Goal: Task Accomplishment & Management: Manage account settings

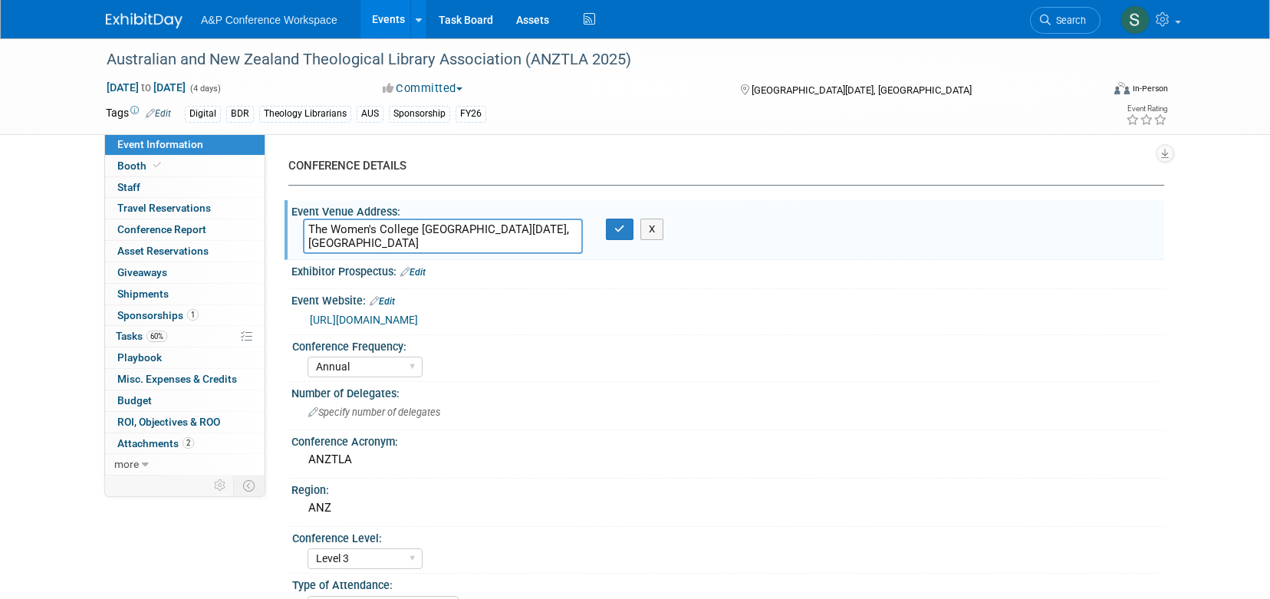
select select "Annual"
select select "Level 3"
select select "Sponsorship"
select select "Libraries"
select select "Bloomsbury Digital Resources"
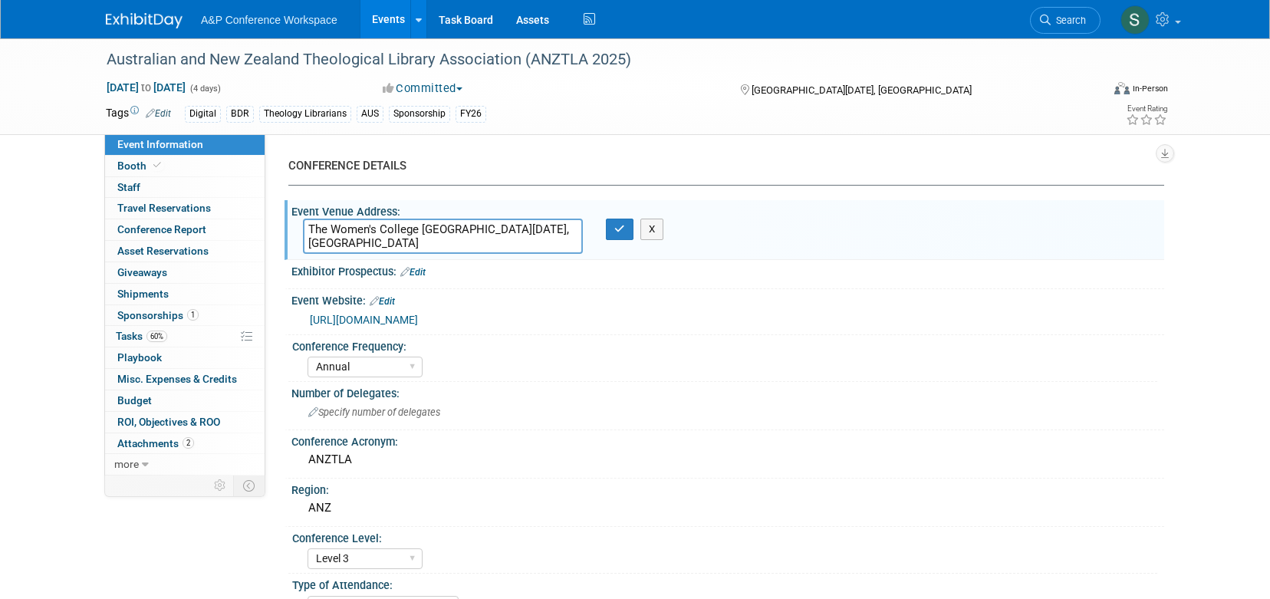
select select "[PERSON_NAME]"
select select "BDR Product Awareness and Trial Generation​"
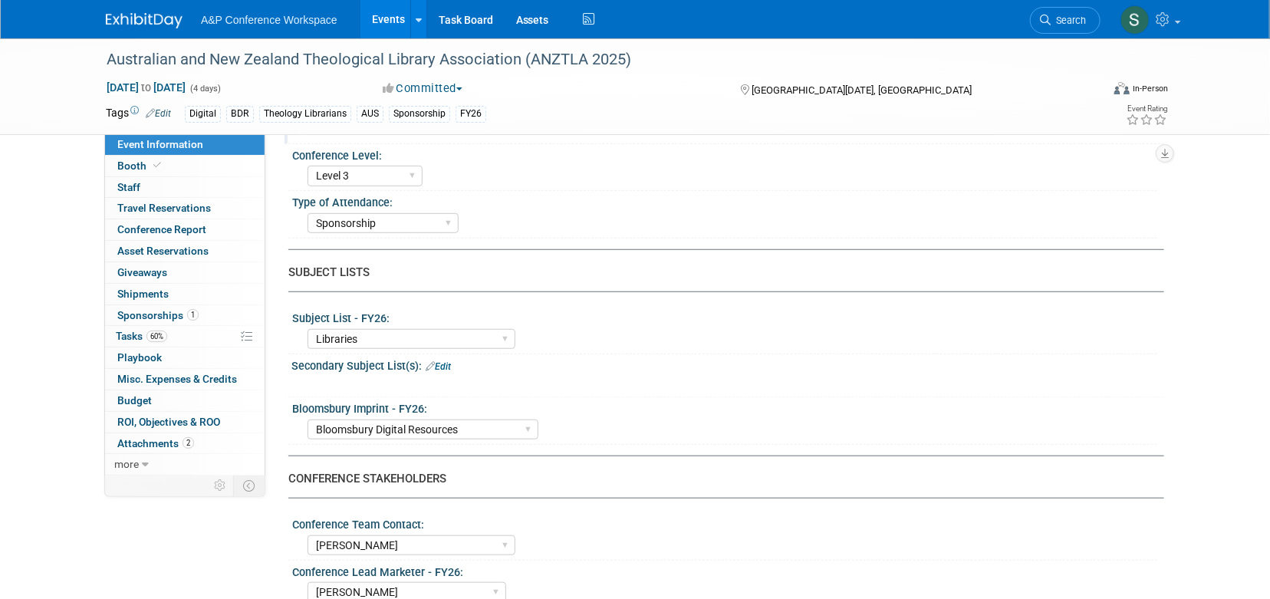
scroll to position [454, 0]
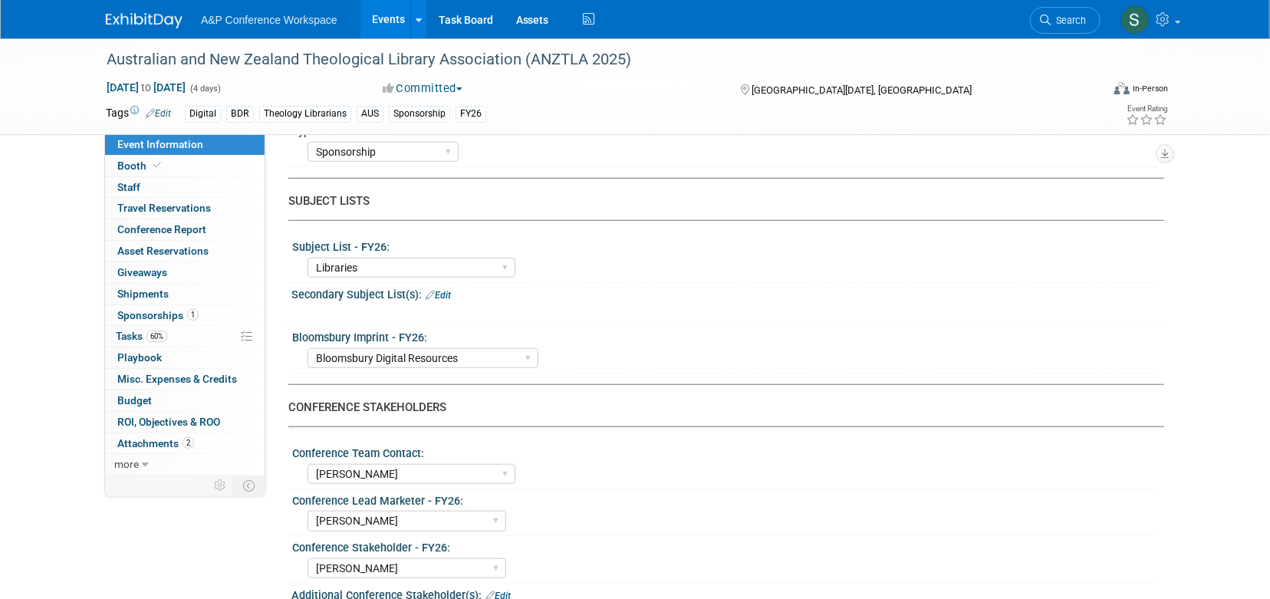
click at [205, 550] on div "Event Information Event Info Booth Booth 0 Staff 0 Staff 0 Travel Reservations …" at bounding box center [634, 532] width 1081 height 1897
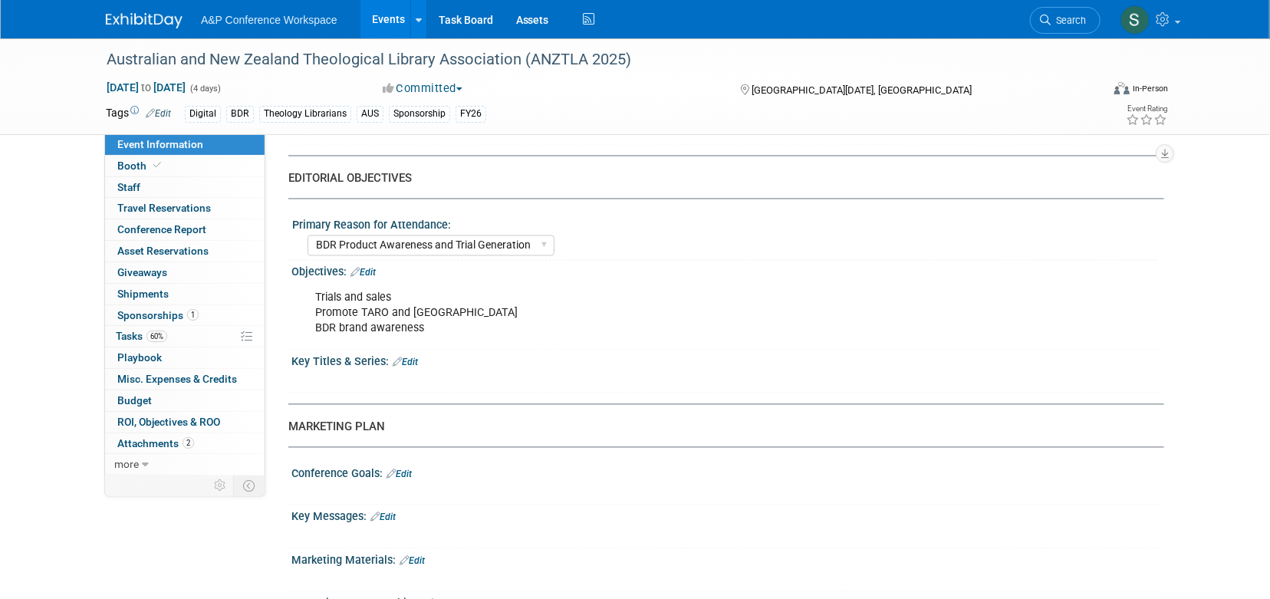
scroll to position [1496, 0]
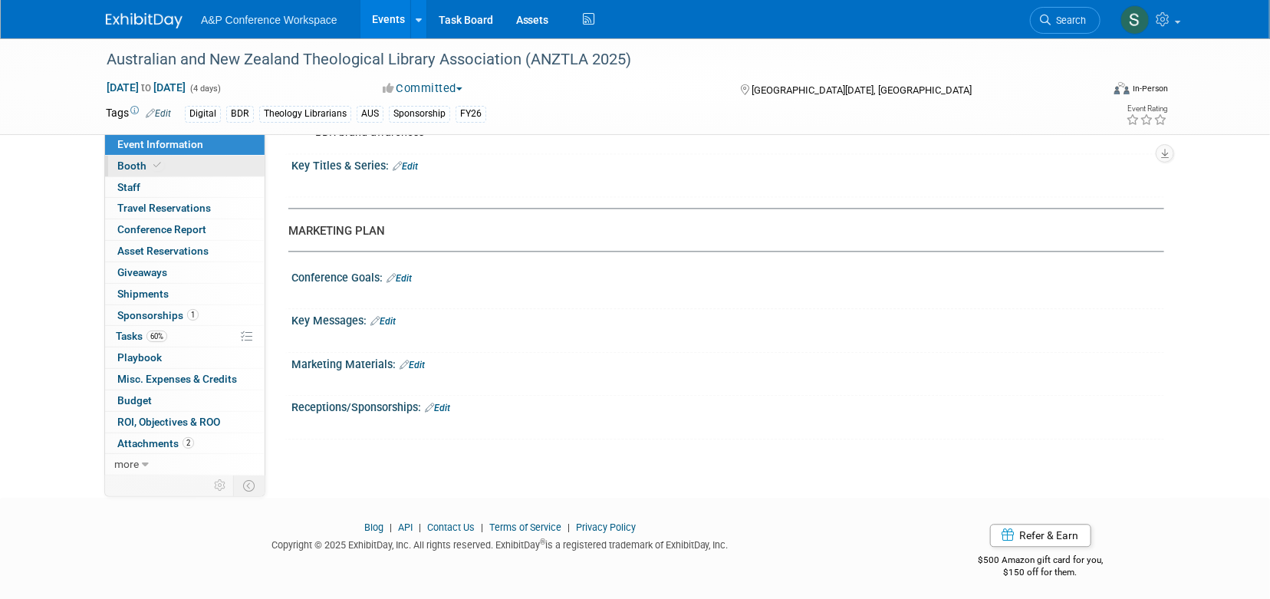
click at [195, 175] on link "Booth" at bounding box center [184, 166] width 159 height 21
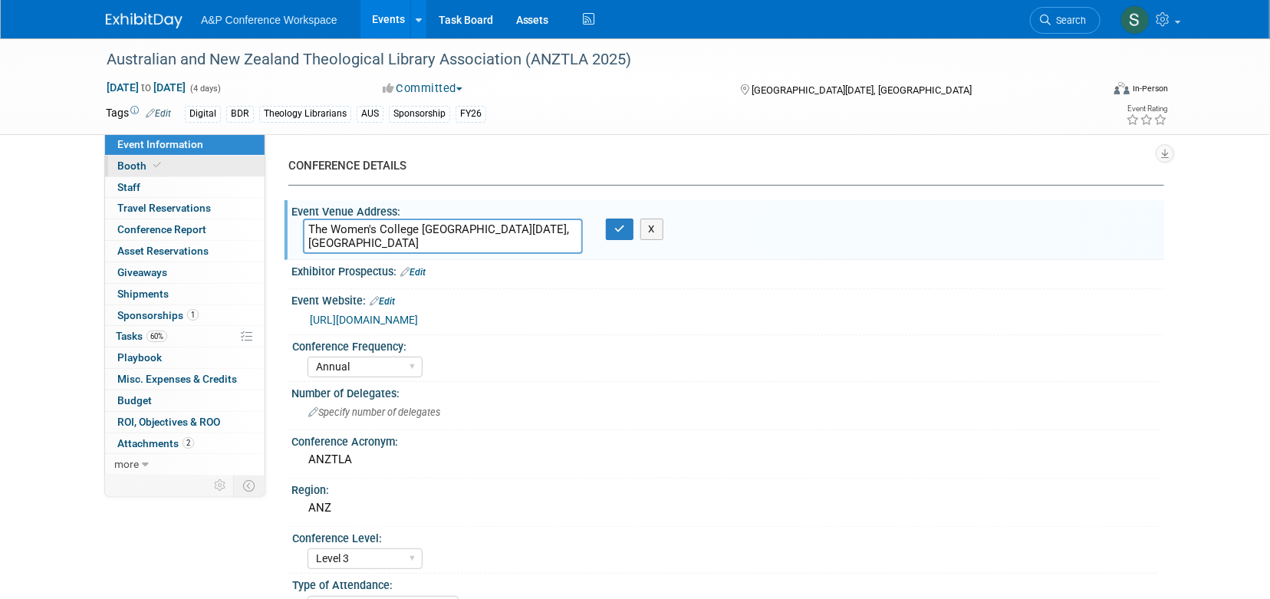
select select "DIGI"
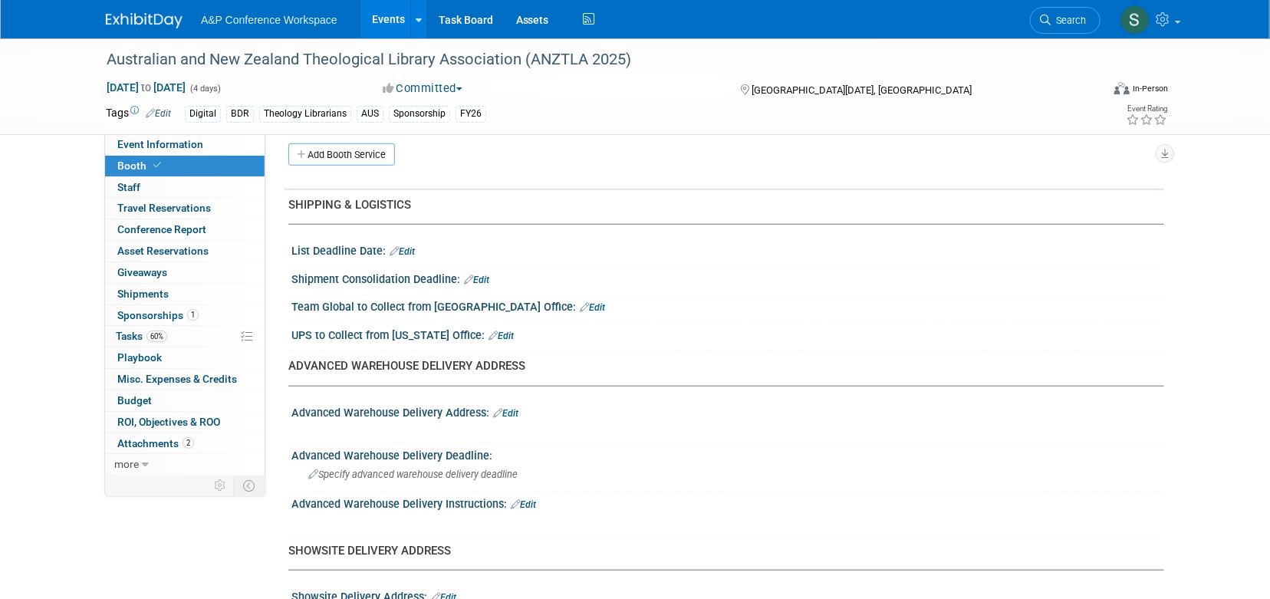
scroll to position [583, 0]
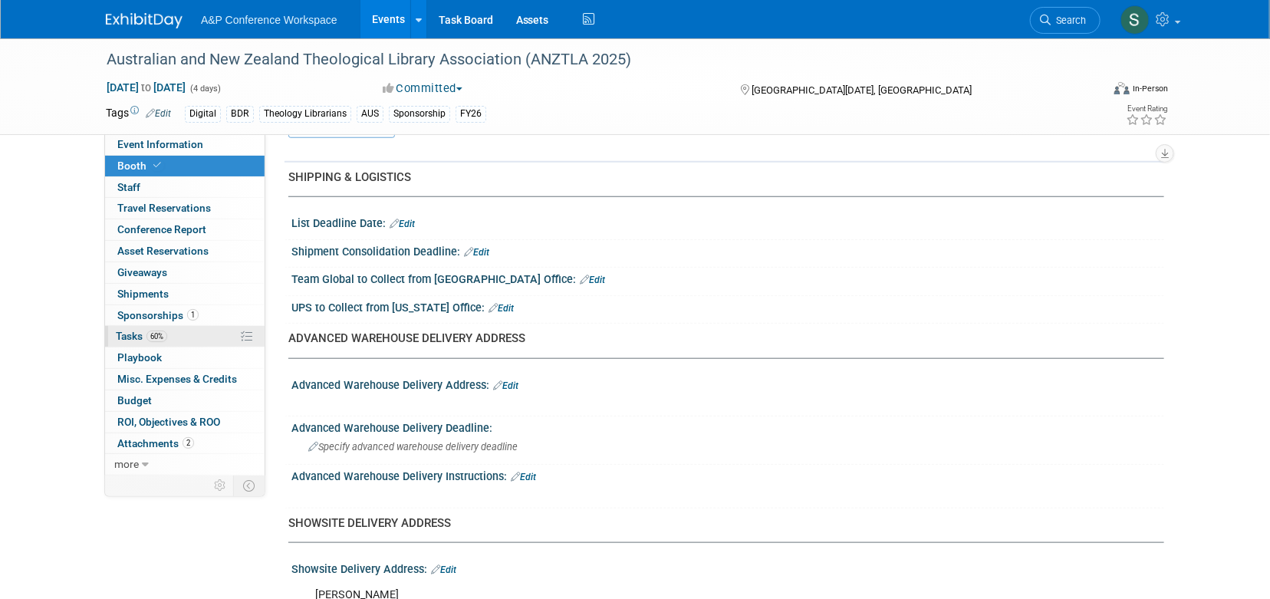
click at [133, 334] on span "Tasks 60%" at bounding box center [141, 336] width 51 height 12
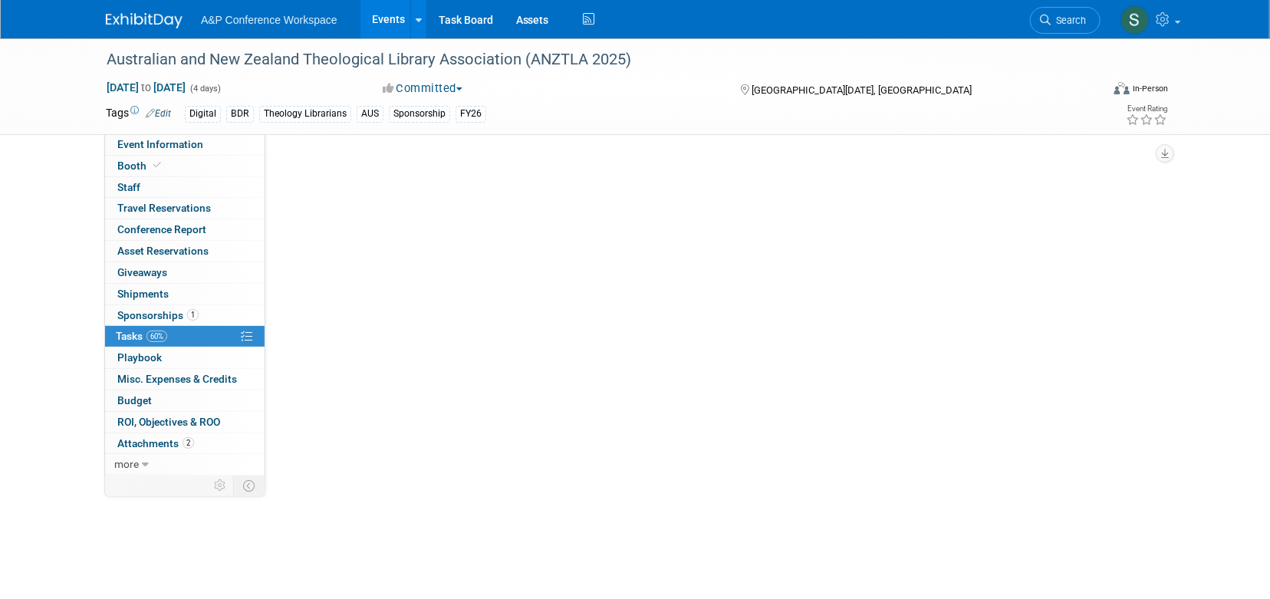
scroll to position [0, 0]
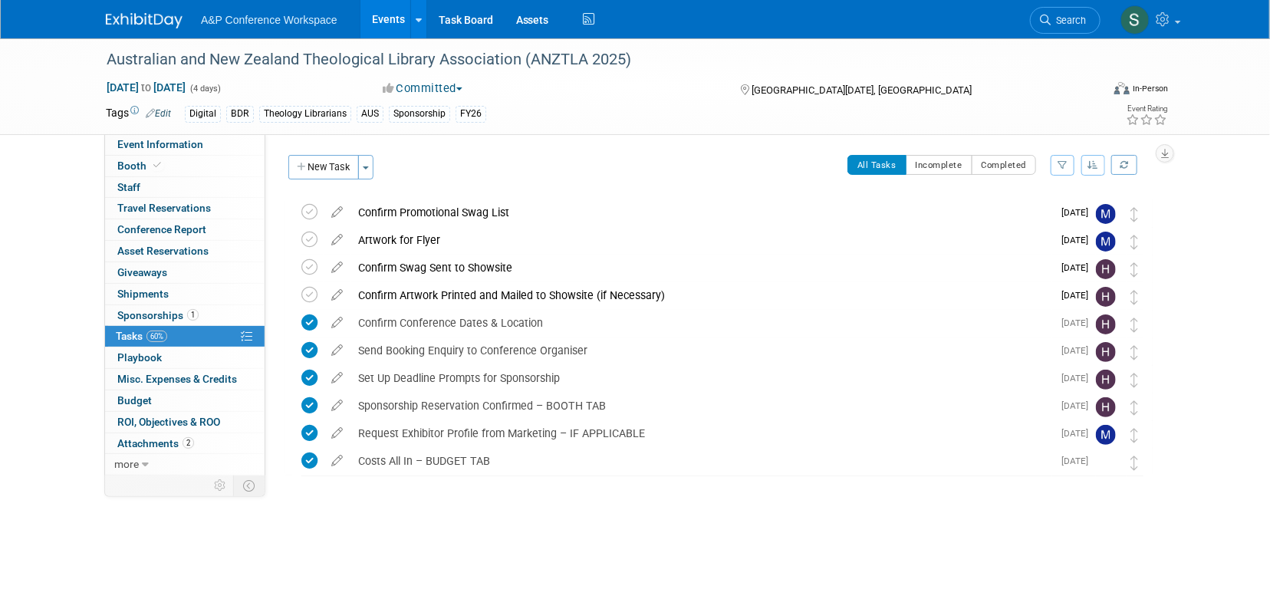
click at [505, 163] on div "All Tasks Incomplete Completed Filter by Assignee -- Select Assignee -- All una…" at bounding box center [767, 171] width 771 height 32
